Goal: Task Accomplishment & Management: Manage account settings

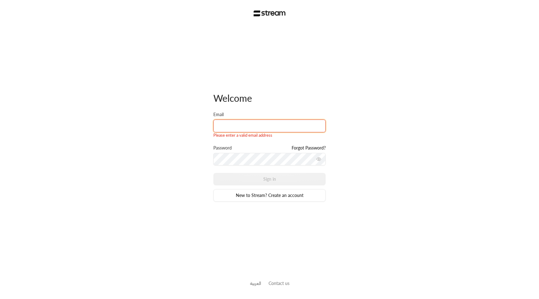
drag, startPoint x: 0, startPoint y: 0, endPoint x: 243, endPoint y: 128, distance: 274.9
click at [243, 128] on input "Email" at bounding box center [269, 125] width 112 height 13
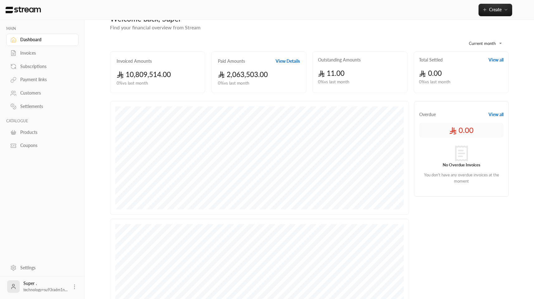
scroll to position [16, 0]
click at [487, 43] on body "**********" at bounding box center [267, 133] width 534 height 299
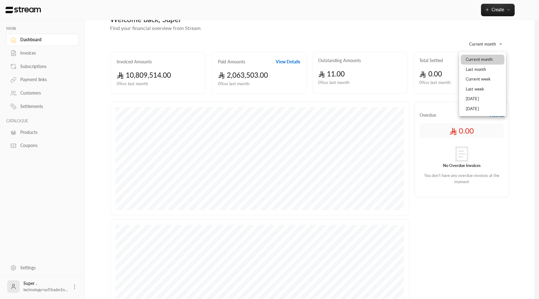
click at [383, 36] on div at bounding box center [269, 149] width 539 height 299
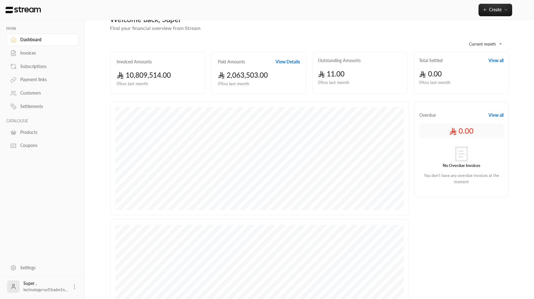
click at [32, 56] on link "Invoices" at bounding box center [42, 53] width 72 height 12
